Goal: Navigation & Orientation: Find specific page/section

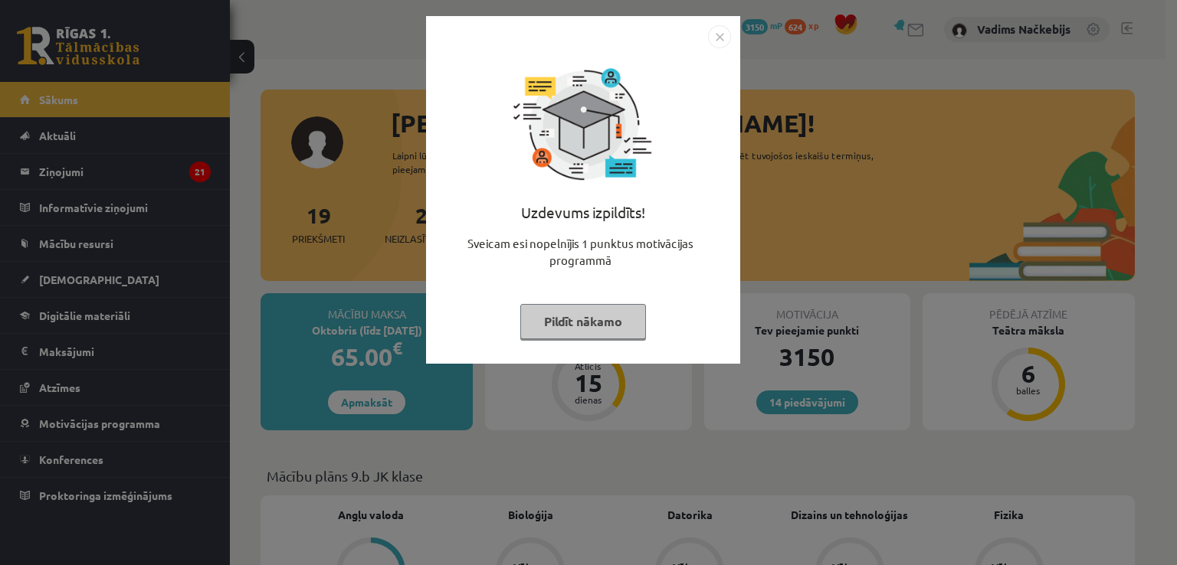
click at [712, 45] on img "Close" at bounding box center [719, 36] width 23 height 23
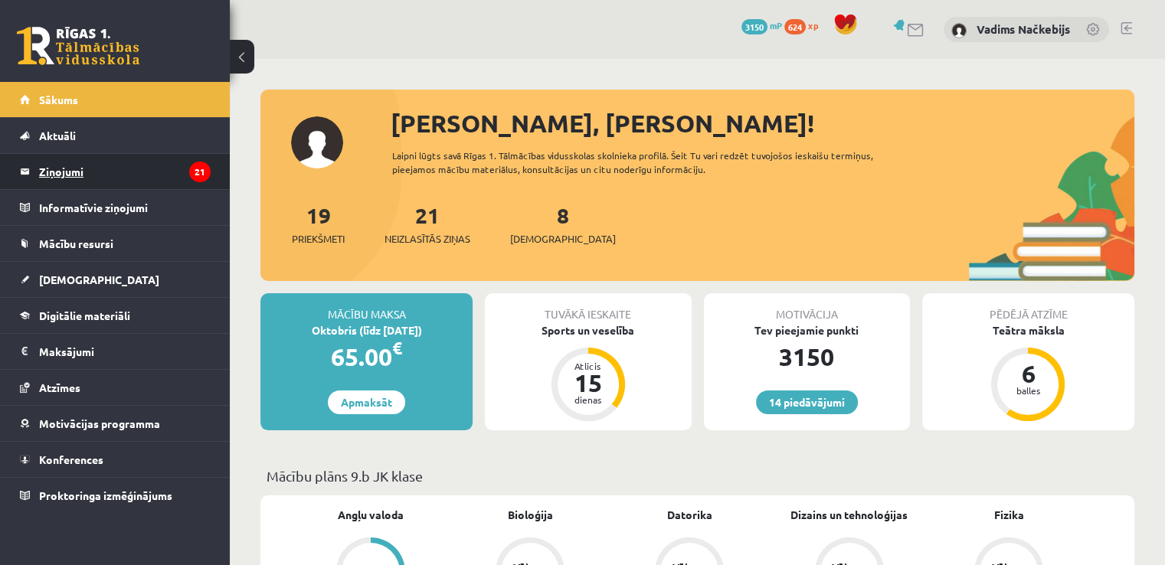
click at [84, 165] on legend "Ziņojumi 21" at bounding box center [125, 171] width 172 height 35
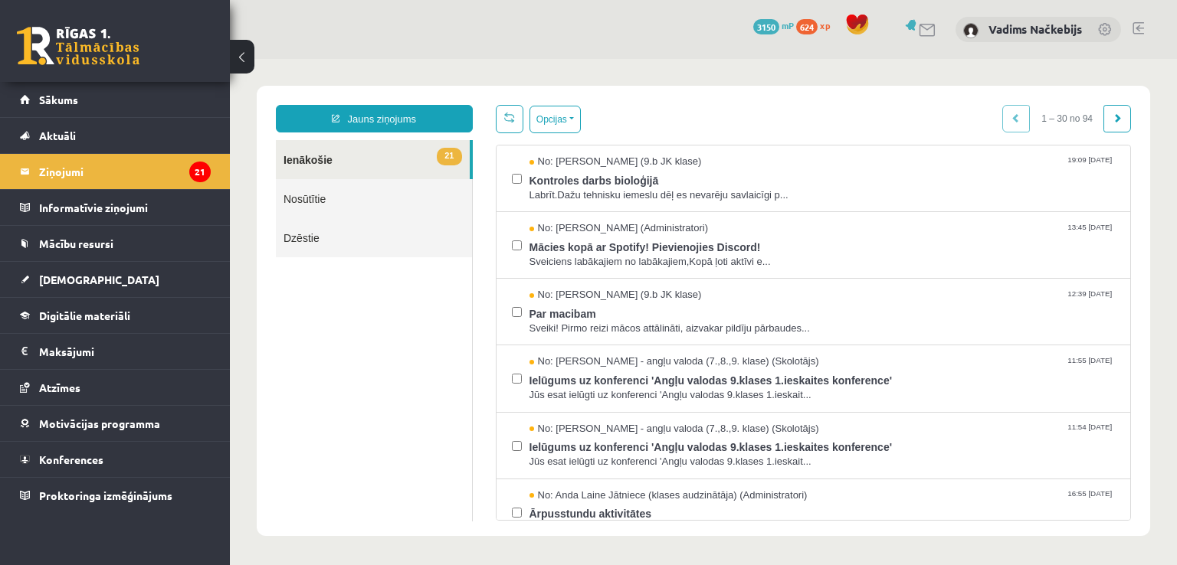
drag, startPoint x: 437, startPoint y: 195, endPoint x: 555, endPoint y: 33, distance: 200.1
drag, startPoint x: 325, startPoint y: -26, endPoint x: 398, endPoint y: 39, distance: 97.7
click at [398, 39] on div "14 Dāvanas 3150 mP 624 xp Vadims Načkebijs" at bounding box center [703, 29] width 947 height 59
click at [136, 94] on link "Sākums" at bounding box center [115, 99] width 191 height 35
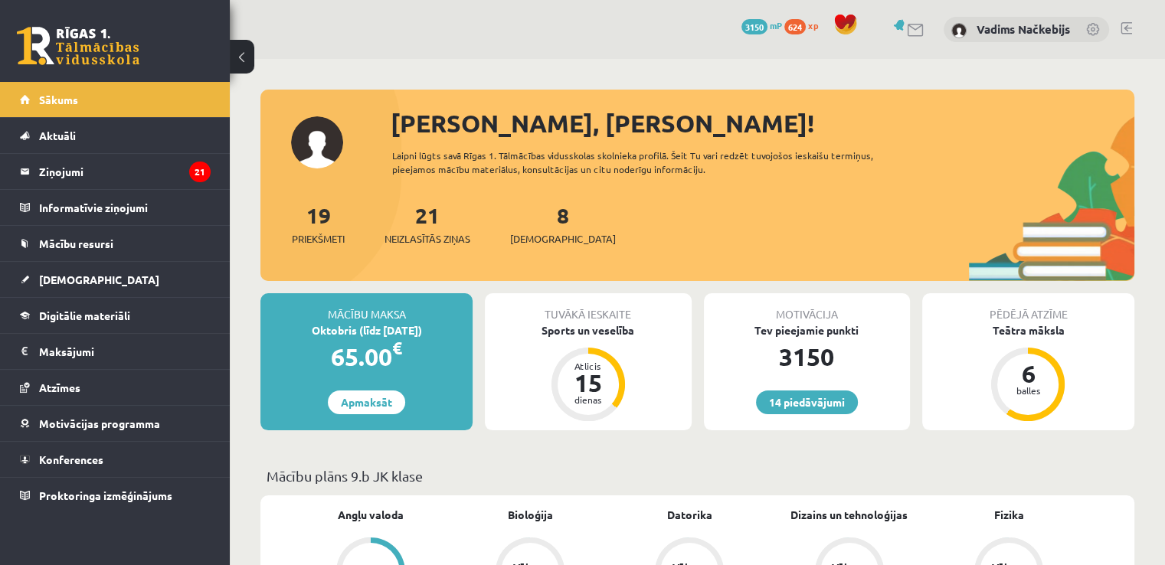
click at [1128, 31] on link at bounding box center [1126, 28] width 11 height 12
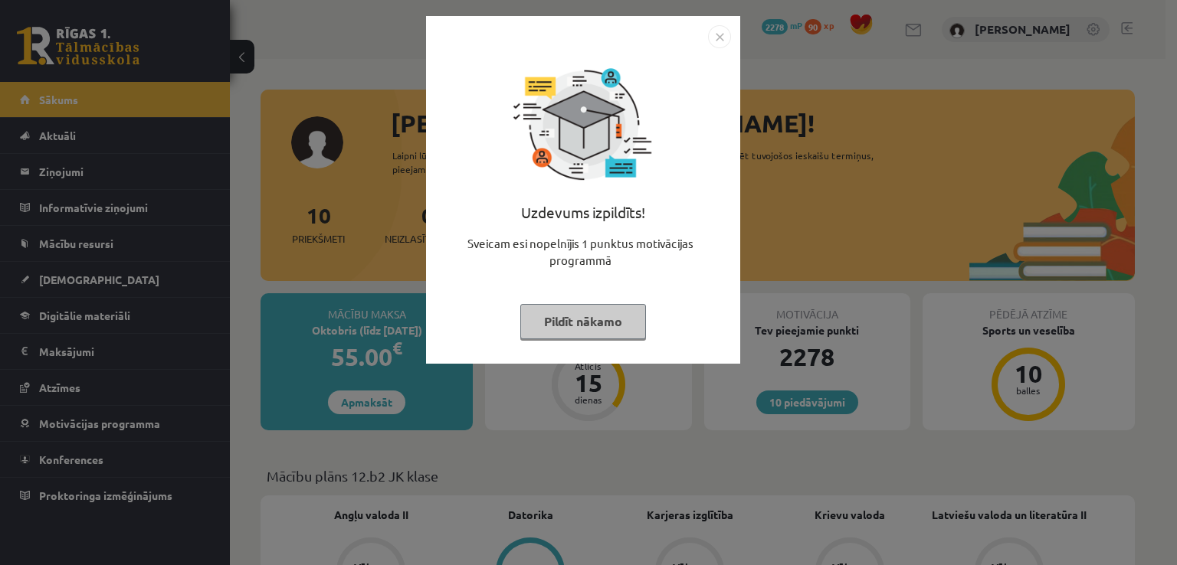
click at [724, 38] on img "Close" at bounding box center [719, 36] width 23 height 23
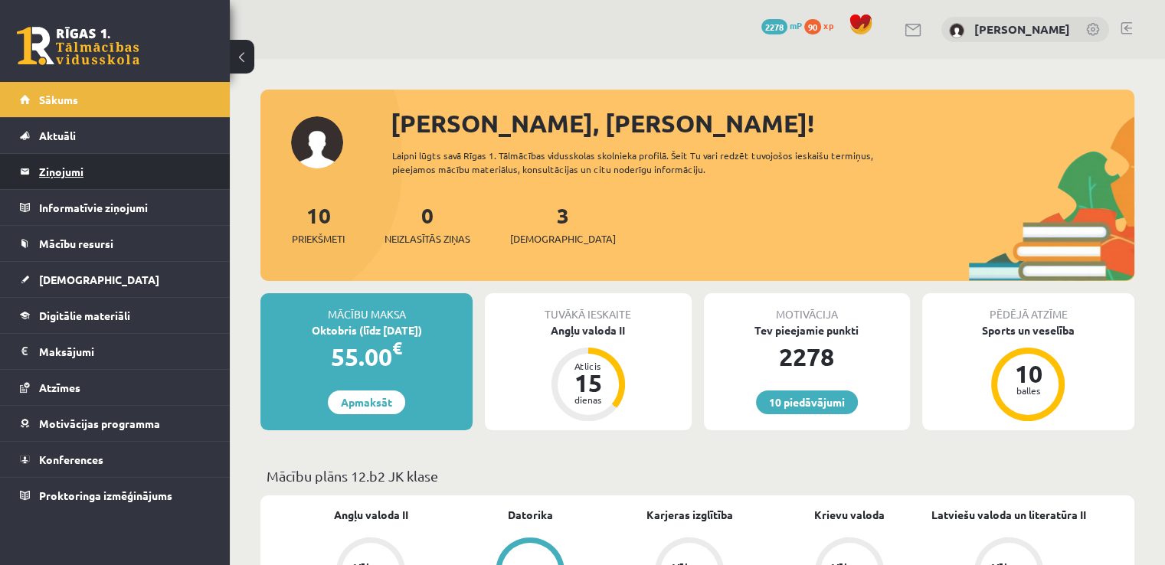
click at [100, 158] on legend "Ziņojumi 0" at bounding box center [125, 171] width 172 height 35
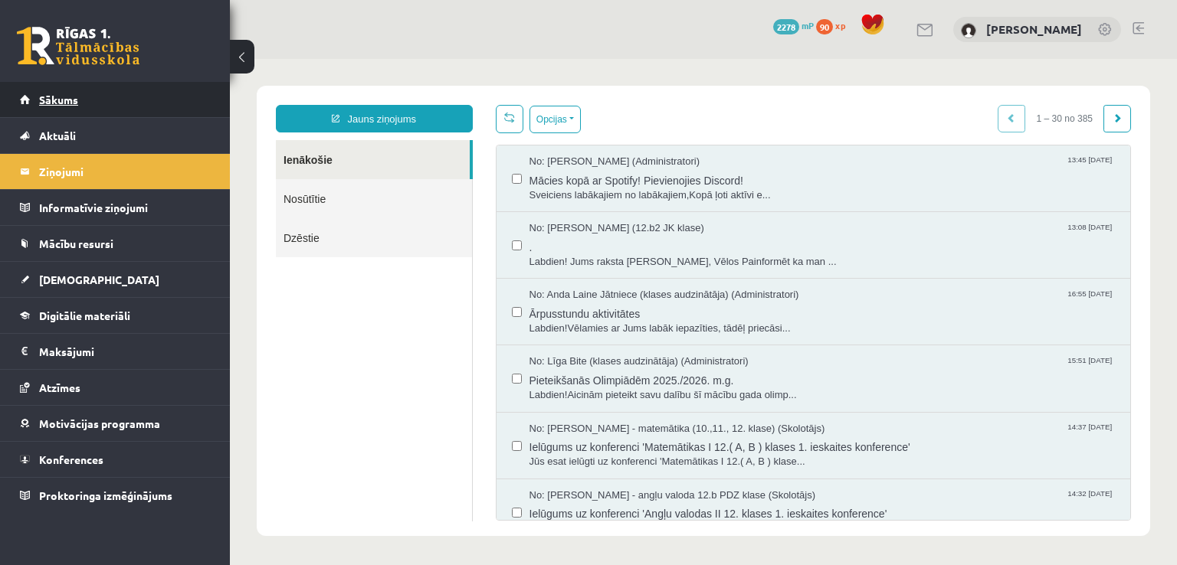
click at [110, 102] on link "Sākums" at bounding box center [115, 99] width 191 height 35
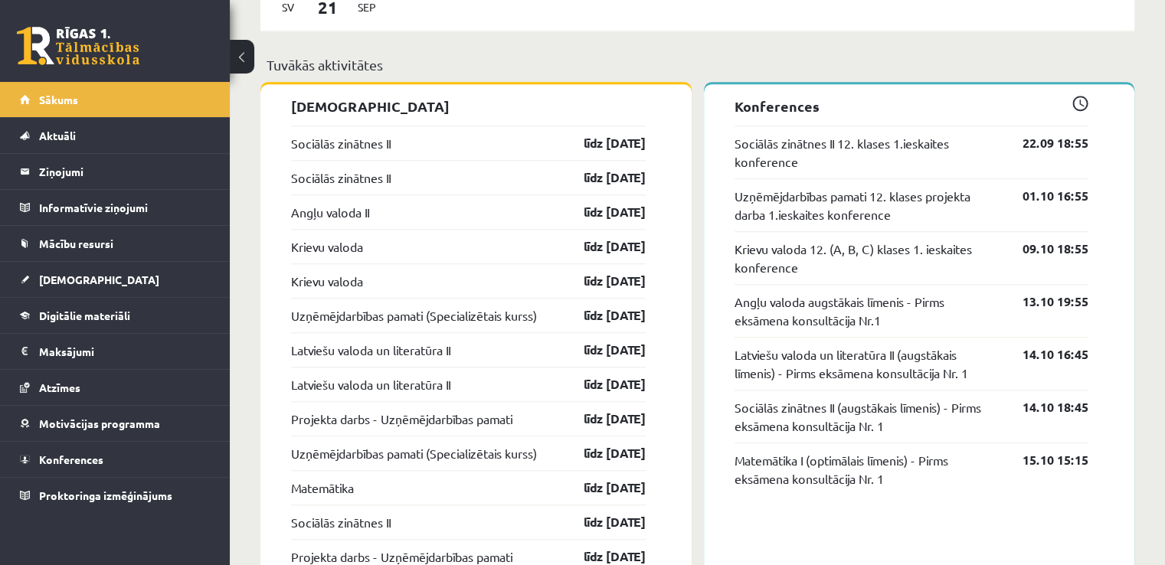
scroll to position [1226, 0]
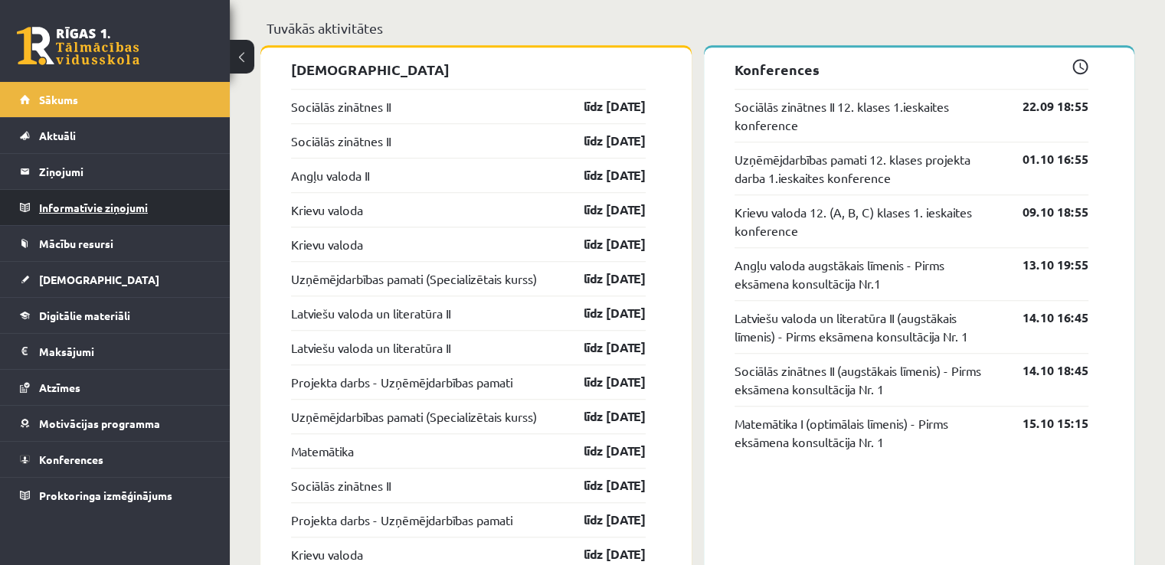
click at [167, 208] on legend "Informatīvie ziņojumi 0" at bounding box center [125, 207] width 172 height 35
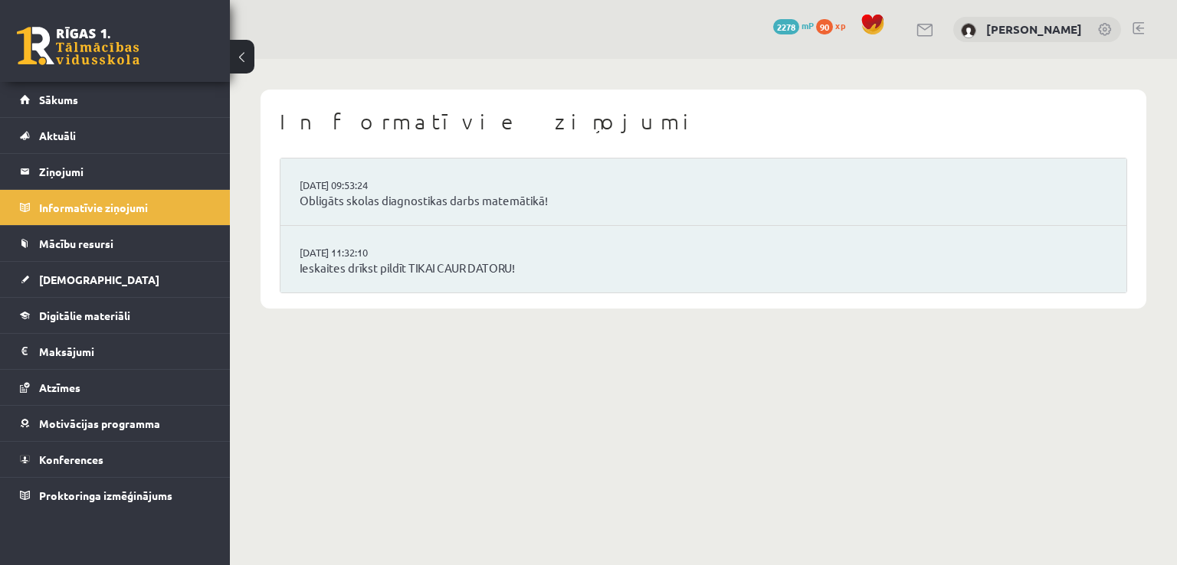
click at [1132, 24] on link at bounding box center [1137, 28] width 11 height 12
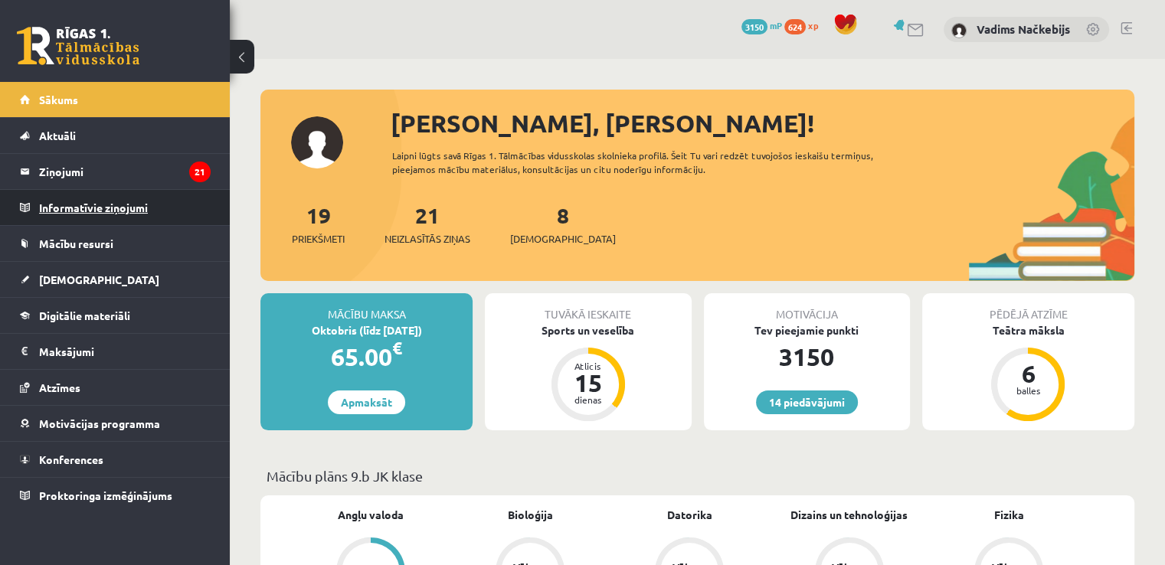
click at [68, 212] on legend "Informatīvie ziņojumi 0" at bounding box center [125, 207] width 172 height 35
